Goal: Information Seeking & Learning: Learn about a topic

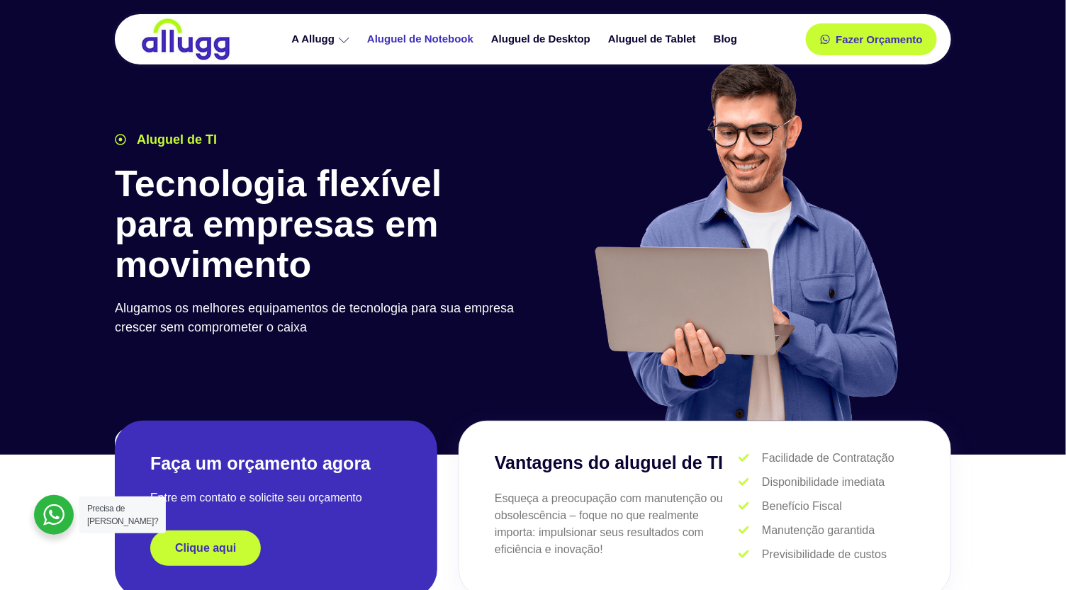
click at [421, 43] on link "Aluguel de Notebook" at bounding box center [422, 39] width 124 height 25
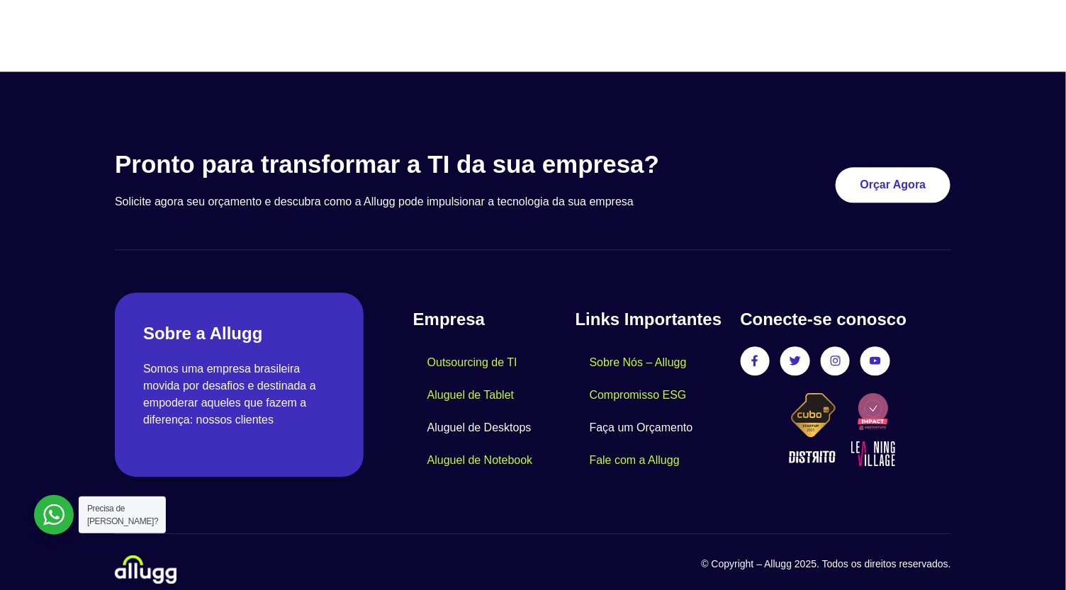
scroll to position [3136, 0]
